Goal: Information Seeking & Learning: Learn about a topic

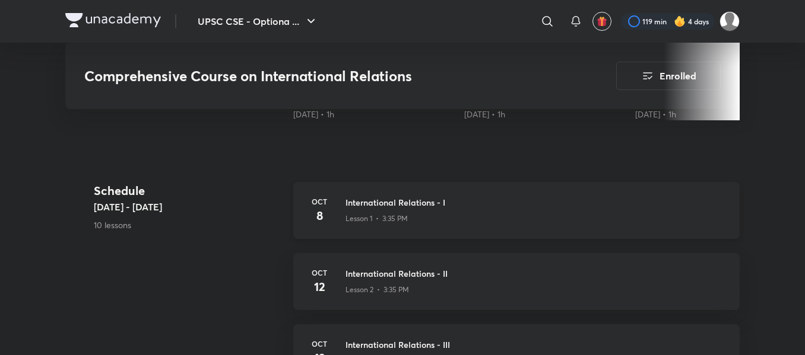
click at [427, 203] on h3 "International Relations - I" at bounding box center [535, 202] width 380 height 12
